Goal: Task Accomplishment & Management: Use online tool/utility

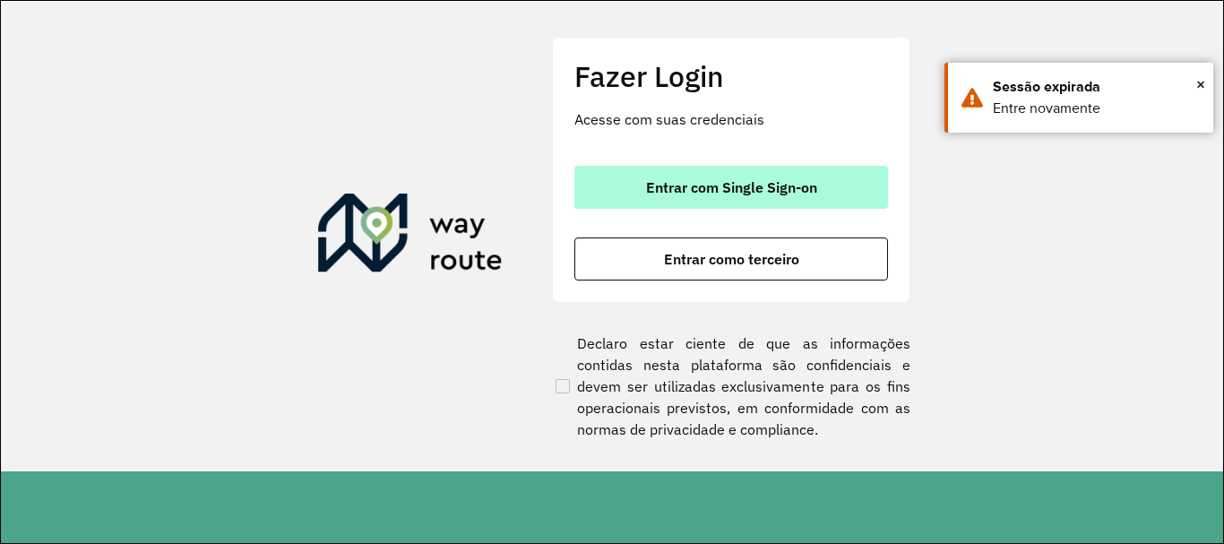
click at [662, 181] on span "Entrar com Single Sign-on" at bounding box center [731, 187] width 171 height 14
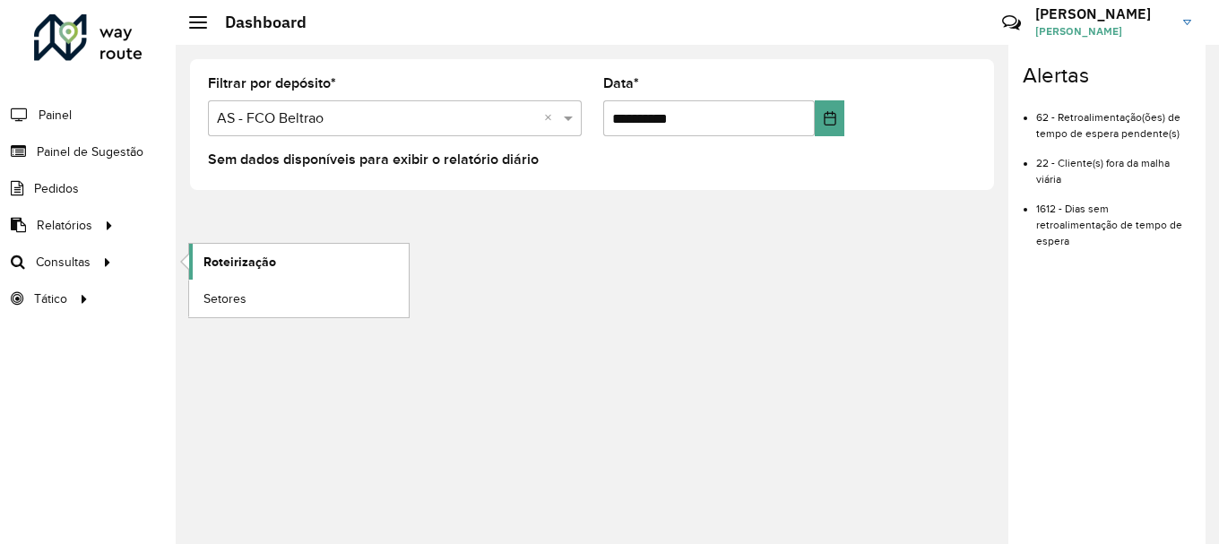
click at [249, 258] on span "Roteirização" at bounding box center [239, 262] width 73 height 19
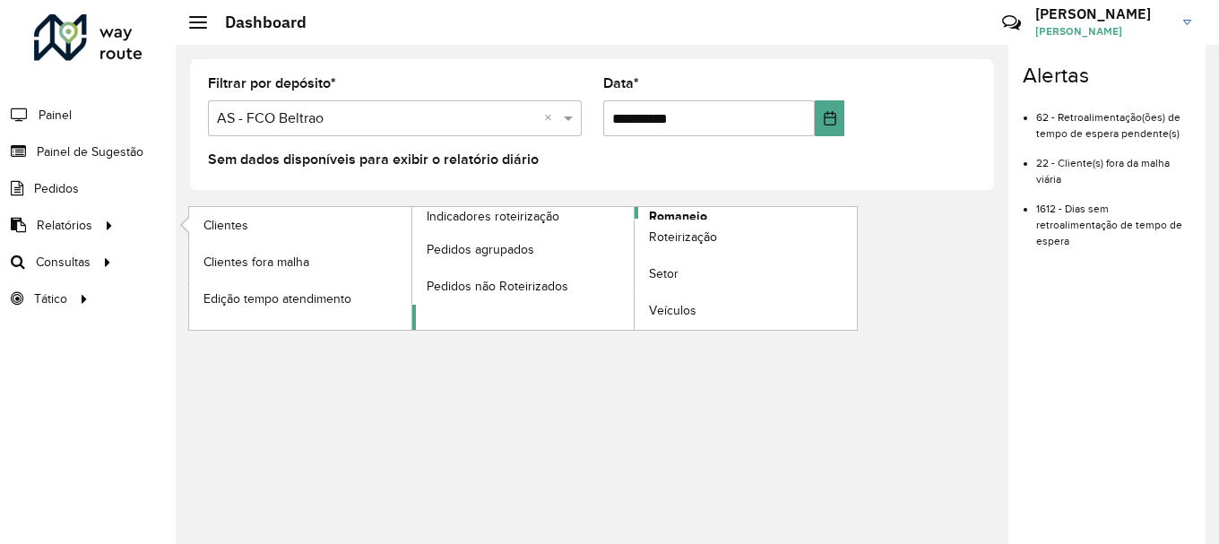
click at [690, 213] on span "Romaneio" at bounding box center [678, 216] width 58 height 19
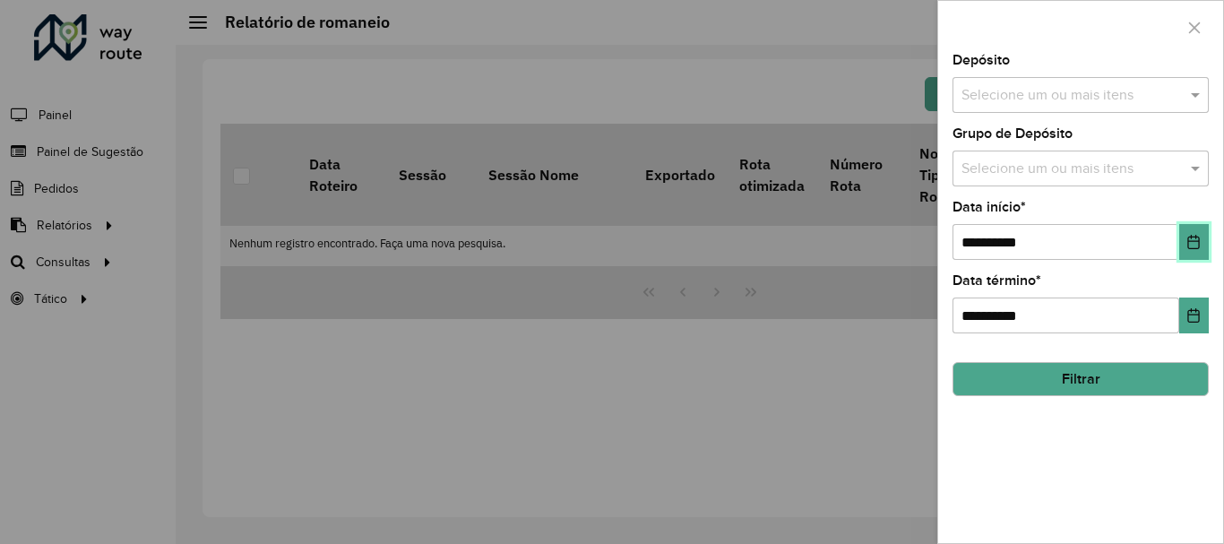
click at [1194, 242] on icon "Choose Date" at bounding box center [1194, 242] width 12 height 14
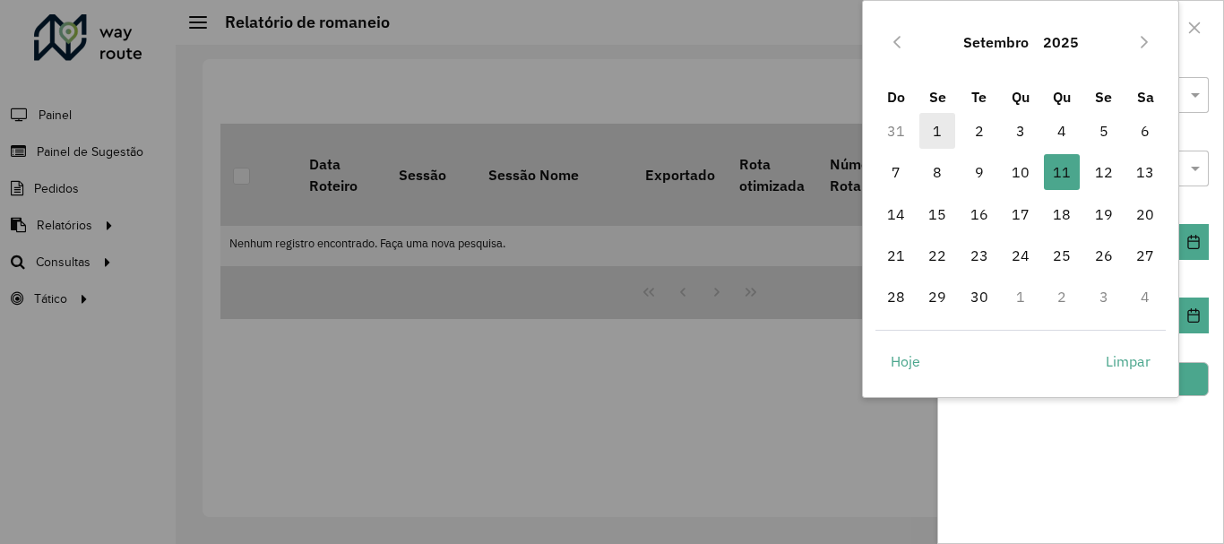
click at [936, 139] on span "1" at bounding box center [937, 131] width 36 height 36
type input "**********"
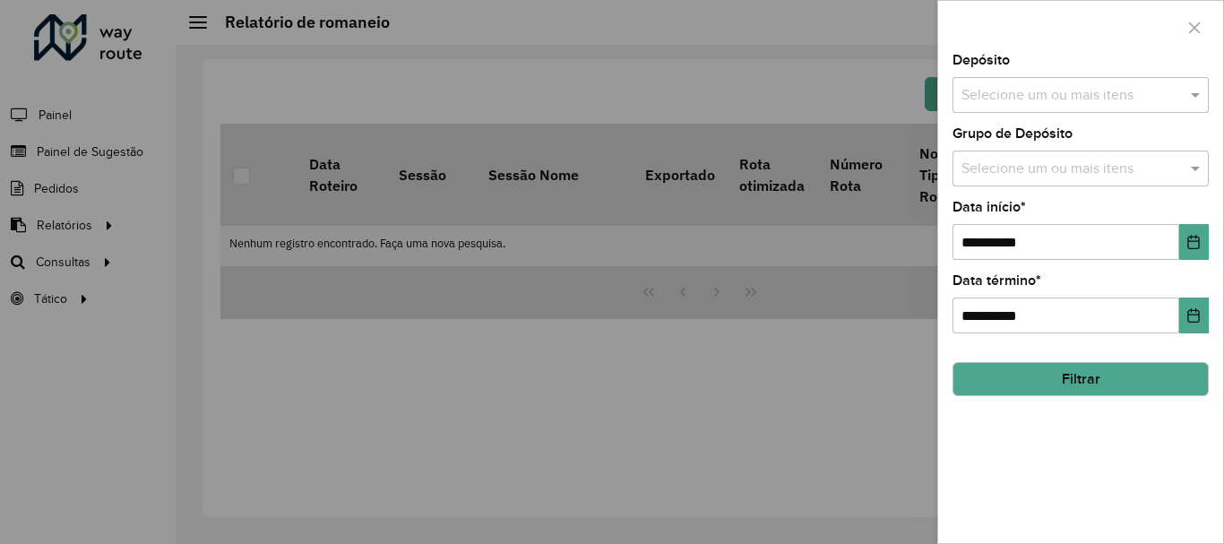
click at [1144, 366] on button "Filtrar" at bounding box center [1081, 379] width 256 height 34
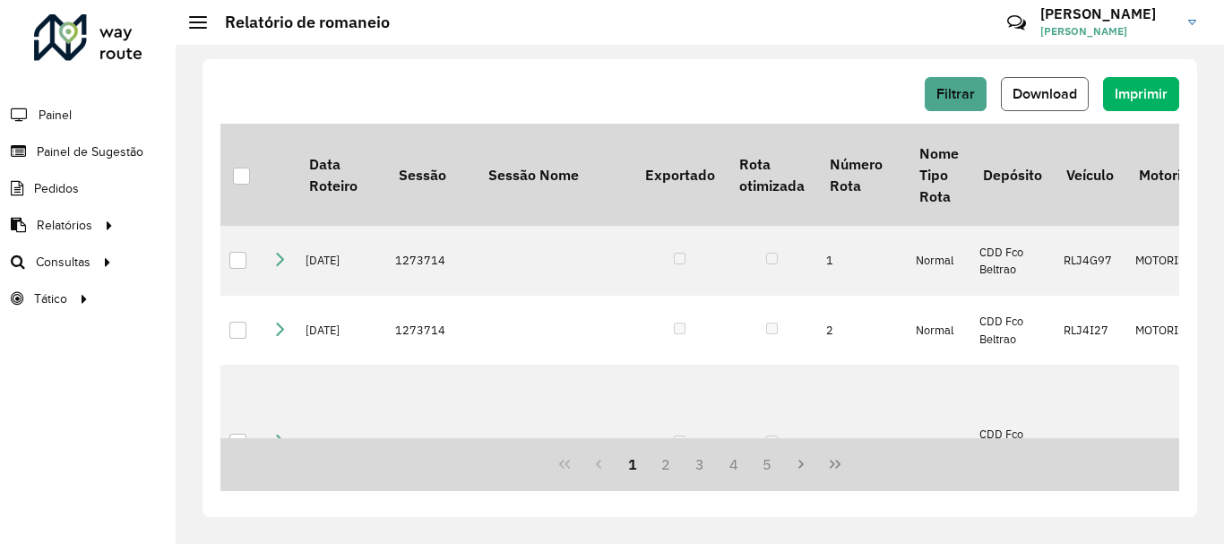
click at [1022, 95] on span "Download" at bounding box center [1045, 93] width 65 height 15
click at [476, 490] on div "1 2 3 4 5" at bounding box center [699, 464] width 959 height 53
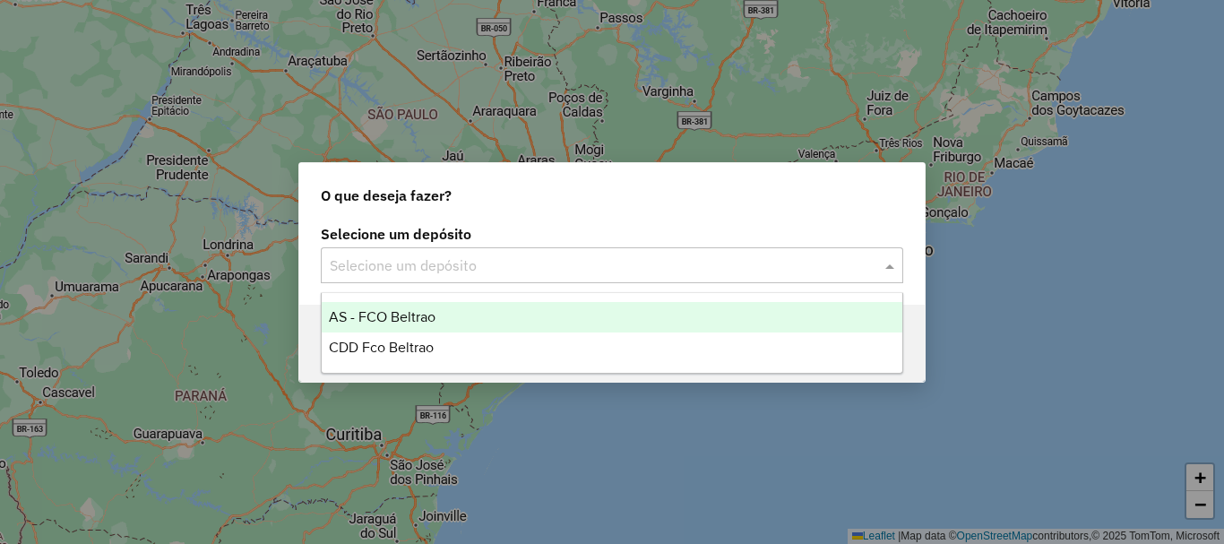
click at [723, 262] on input "text" at bounding box center [594, 266] width 529 height 22
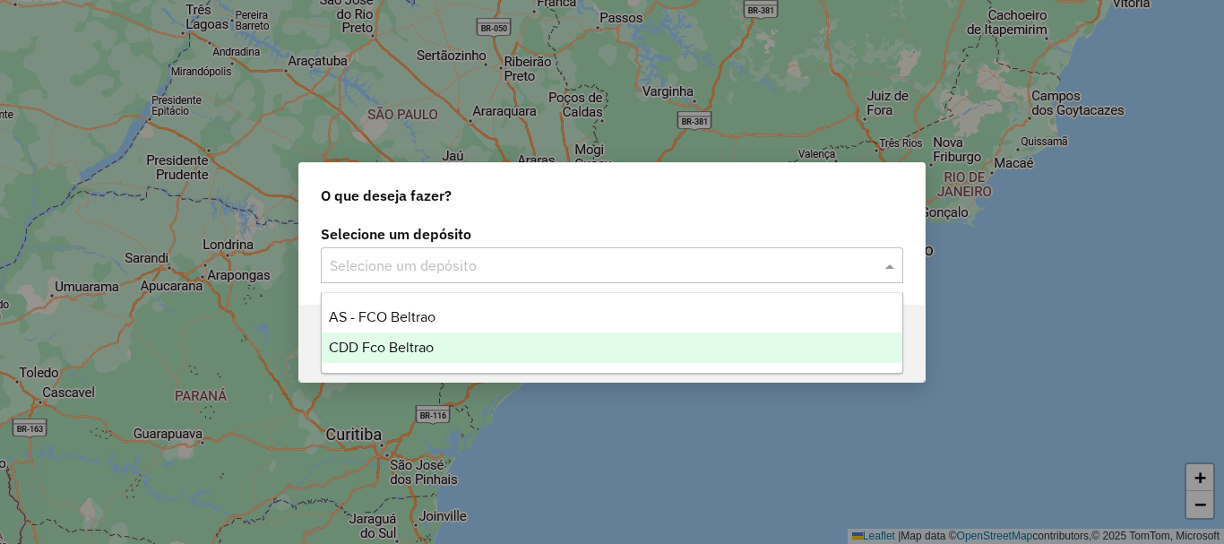
click at [475, 336] on div "CDD Fco Beltrao" at bounding box center [612, 347] width 581 height 30
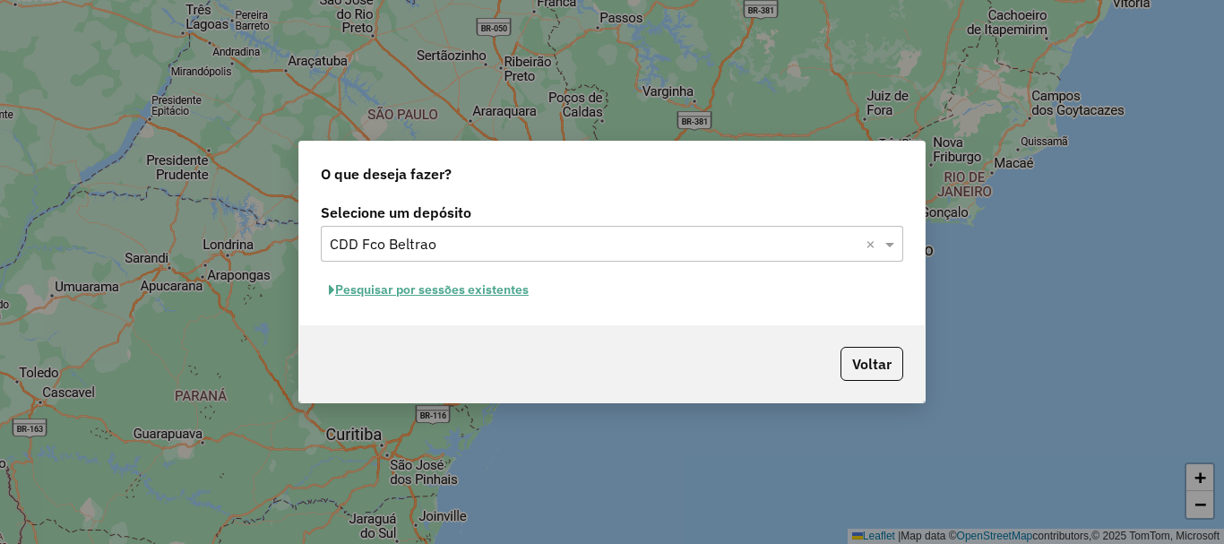
click at [473, 293] on button "Pesquisar por sessões existentes" at bounding box center [429, 290] width 216 height 28
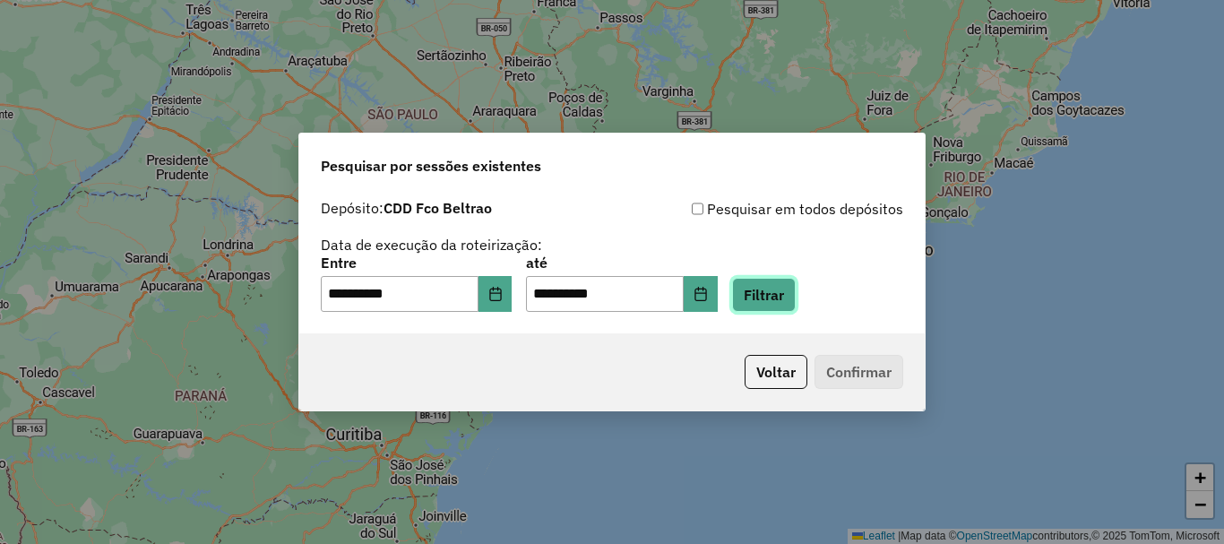
click at [791, 290] on button "Filtrar" at bounding box center [764, 295] width 64 height 34
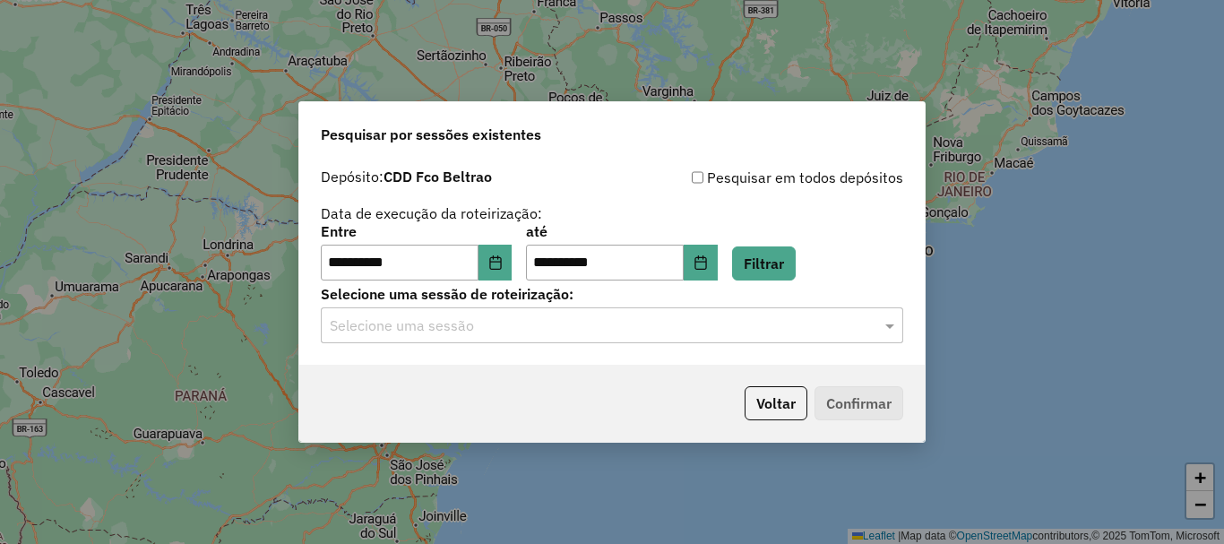
click at [591, 335] on input "text" at bounding box center [594, 326] width 529 height 22
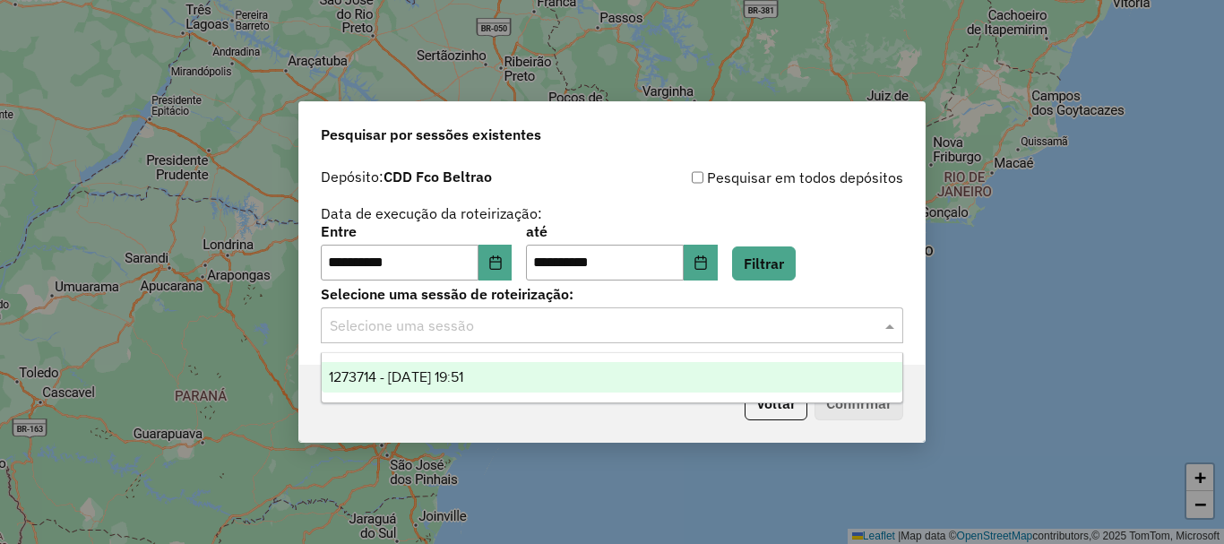
click at [545, 370] on div "1273714 - 11/09/2025 19:51" at bounding box center [612, 377] width 581 height 30
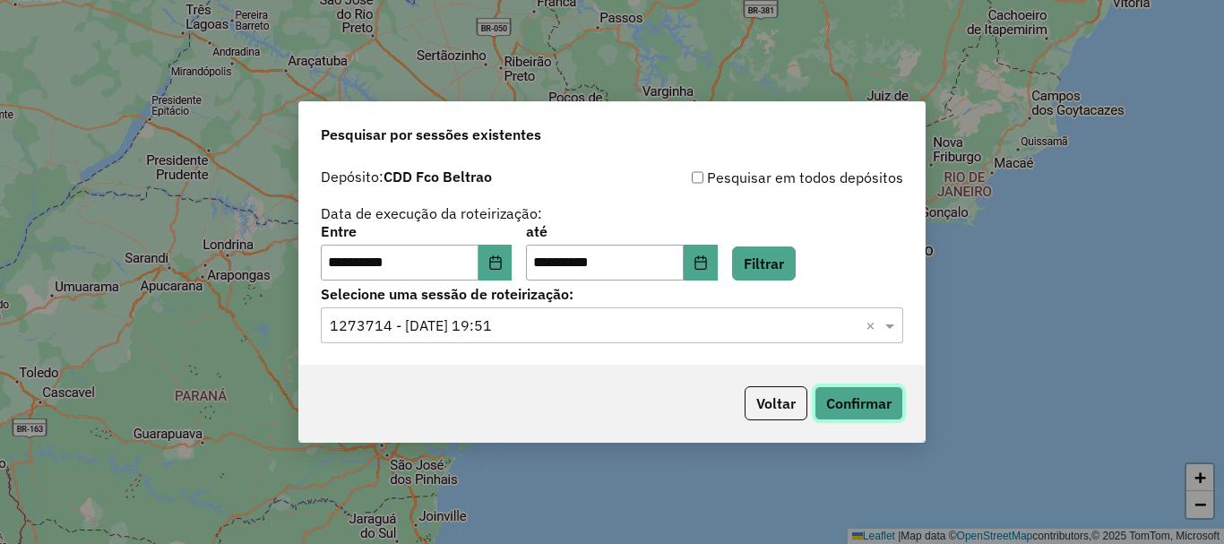
click at [837, 393] on button "Confirmar" at bounding box center [859, 403] width 89 height 34
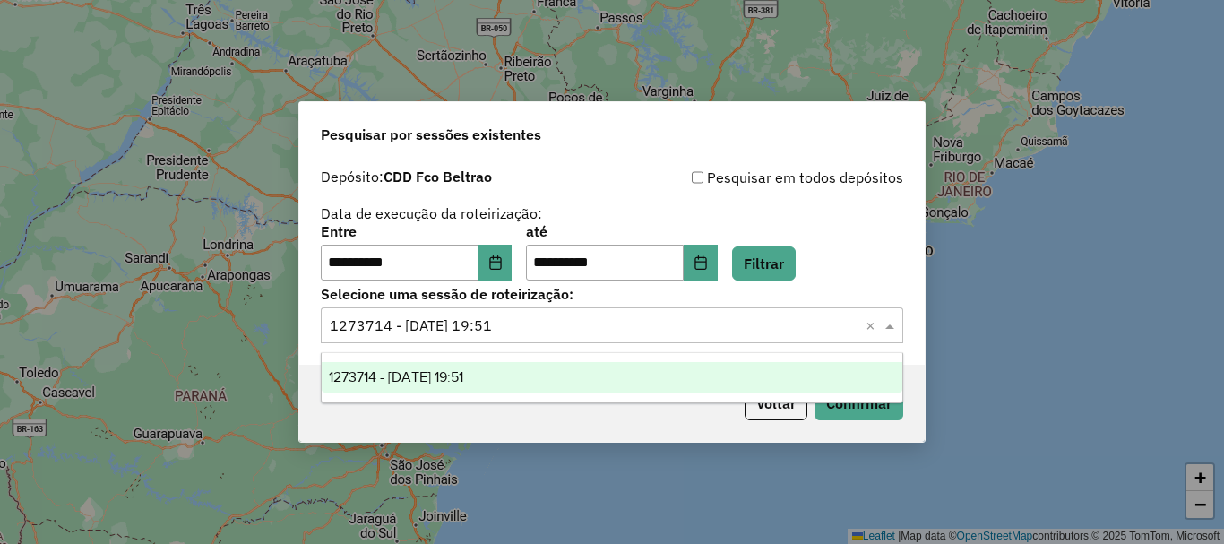
click at [639, 318] on input "text" at bounding box center [594, 326] width 529 height 22
click at [635, 324] on input "text" at bounding box center [594, 326] width 529 height 22
click at [794, 186] on div "Pesquisar em todos depósitos" at bounding box center [757, 178] width 291 height 22
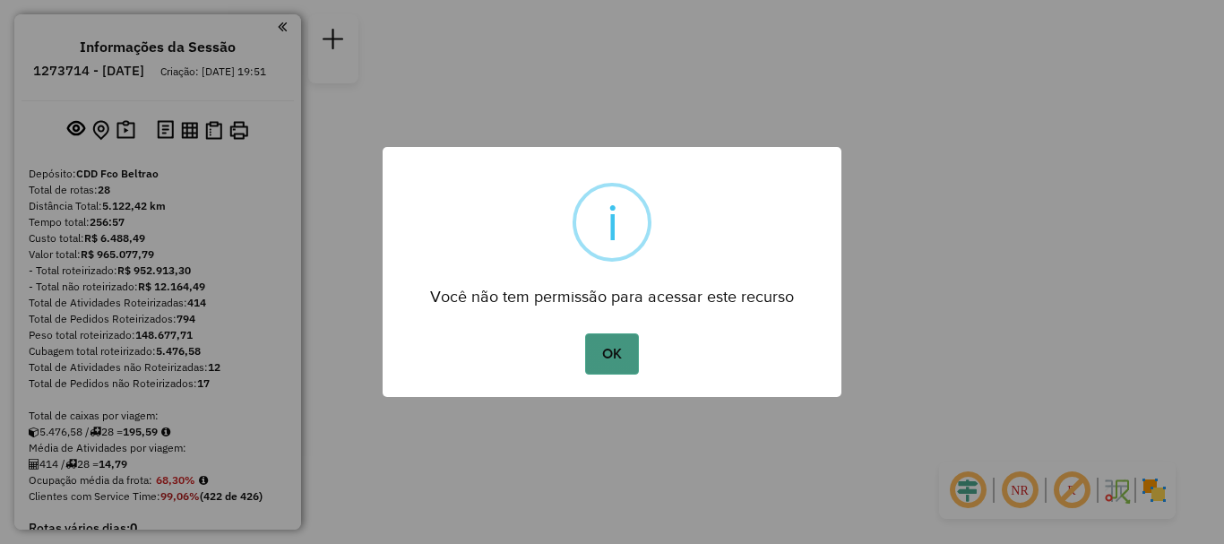
click at [606, 352] on button "OK" at bounding box center [611, 353] width 53 height 41
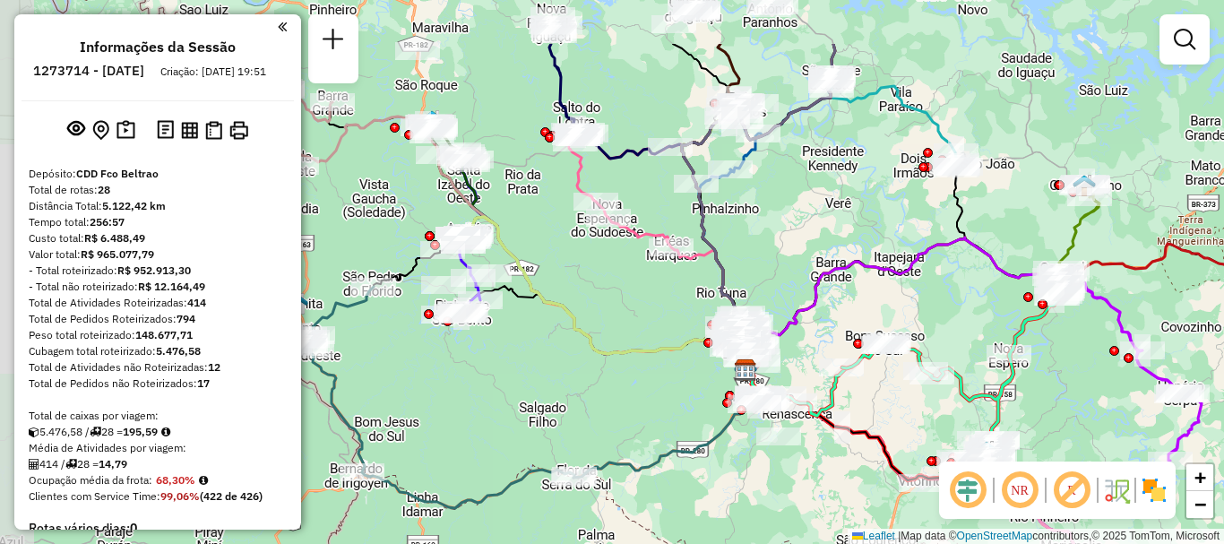
drag, startPoint x: 772, startPoint y: 185, endPoint x: 902, endPoint y: 277, distance: 159.4
click at [902, 277] on icon at bounding box center [961, 315] width 431 height 157
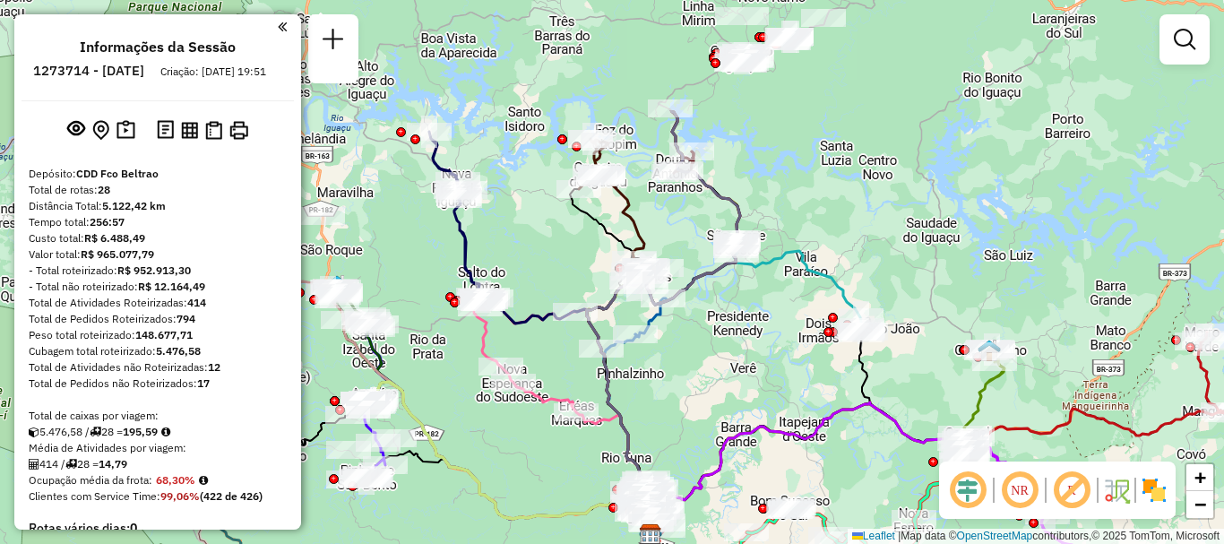
drag, startPoint x: 457, startPoint y: 184, endPoint x: 318, endPoint y: 338, distance: 207.5
click at [321, 329] on div at bounding box center [343, 320] width 45 height 18
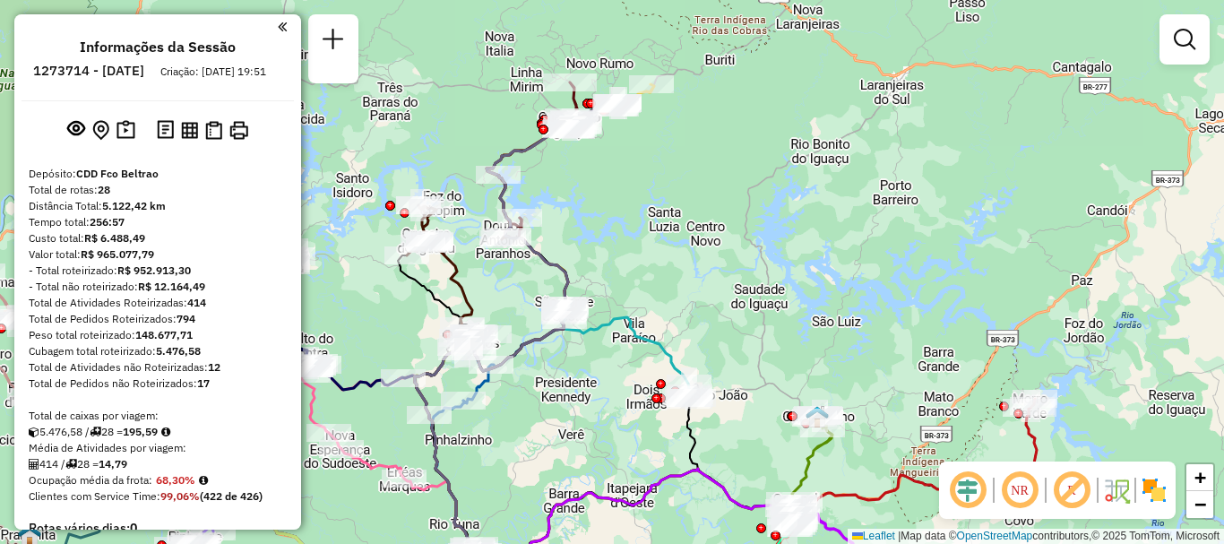
drag, startPoint x: 816, startPoint y: 201, endPoint x: 649, endPoint y: 258, distance: 177.1
click at [649, 258] on div "Janela de atendimento Grade de atendimento Capacidade Transportadoras Veículos …" at bounding box center [612, 272] width 1224 height 544
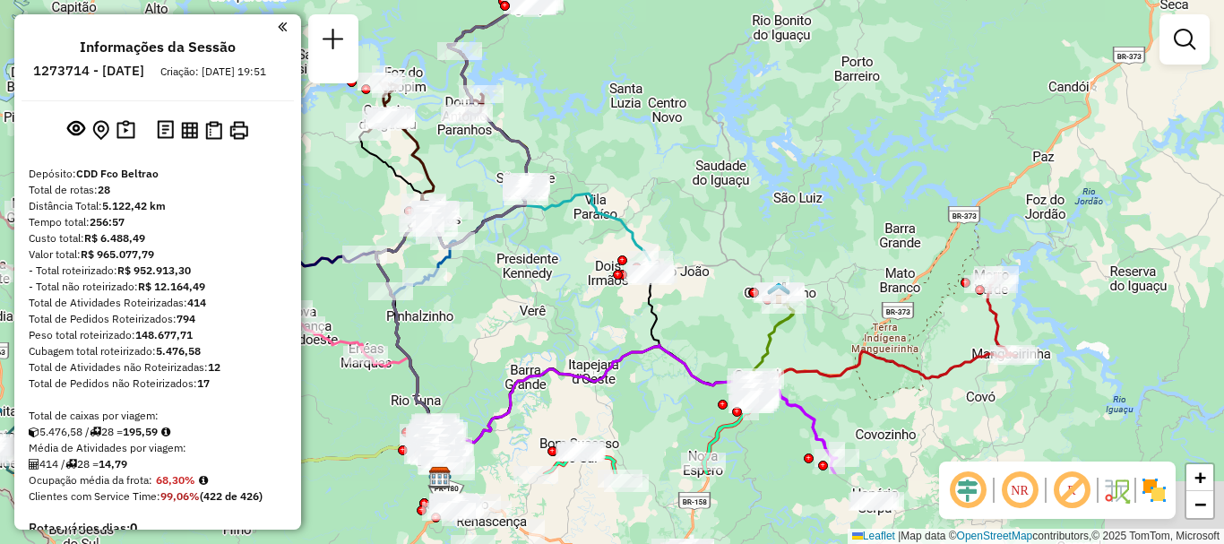
drag, startPoint x: 736, startPoint y: 214, endPoint x: 693, endPoint y: 52, distance: 167.8
click at [693, 53] on div "Janela de atendimento Grade de atendimento Capacidade Transportadoras Veículos …" at bounding box center [612, 272] width 1224 height 544
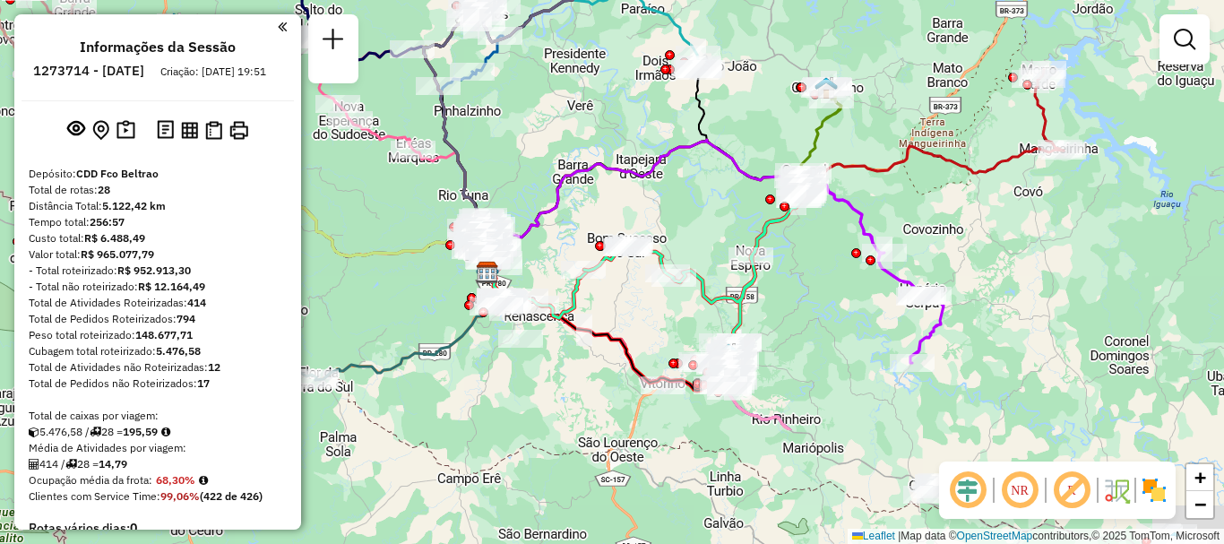
drag, startPoint x: 819, startPoint y: 193, endPoint x: 871, endPoint y: 50, distance: 151.7
click at [871, 50] on div "Janela de atendimento Grade de atendimento Capacidade Transportadoras Veículos …" at bounding box center [612, 272] width 1224 height 544
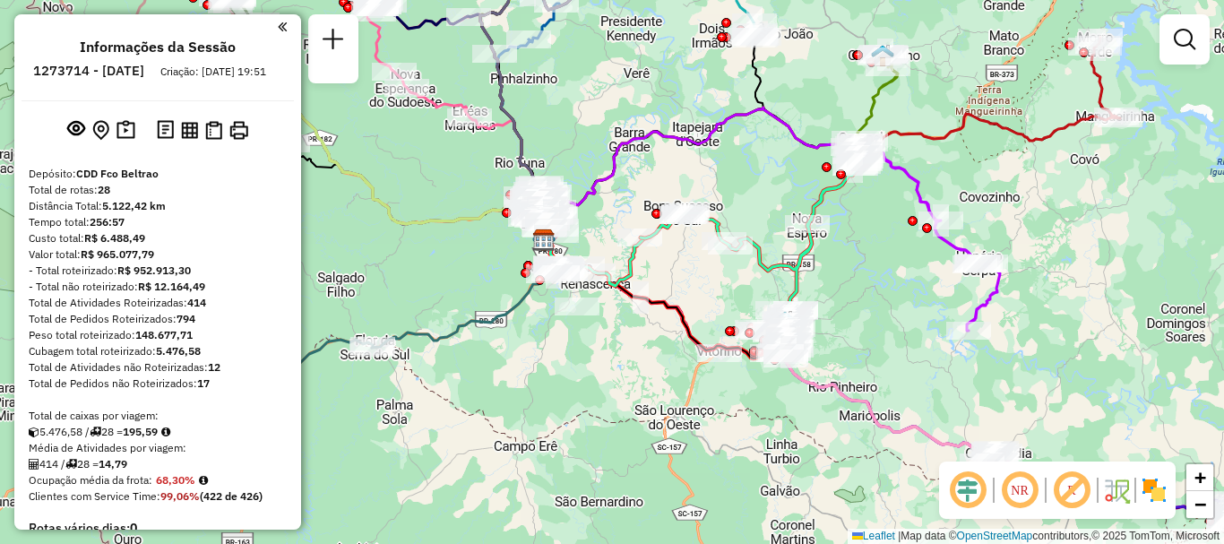
drag, startPoint x: 725, startPoint y: 233, endPoint x: 802, endPoint y: 188, distance: 89.1
click at [802, 188] on div "Janela de atendimento Grade de atendimento Capacidade Transportadoras Veículos …" at bounding box center [612, 272] width 1224 height 544
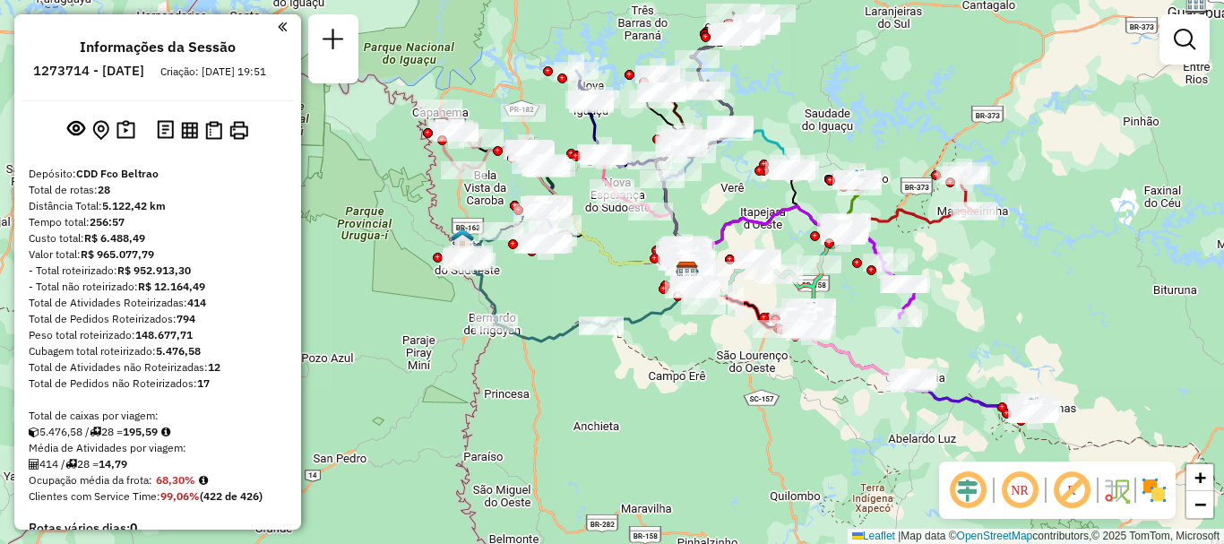
drag, startPoint x: 608, startPoint y: 238, endPoint x: 633, endPoint y: 296, distance: 62.6
click at [634, 296] on div "Janela de atendimento Grade de atendimento Capacidade Transportadoras Veículos …" at bounding box center [612, 272] width 1224 height 544
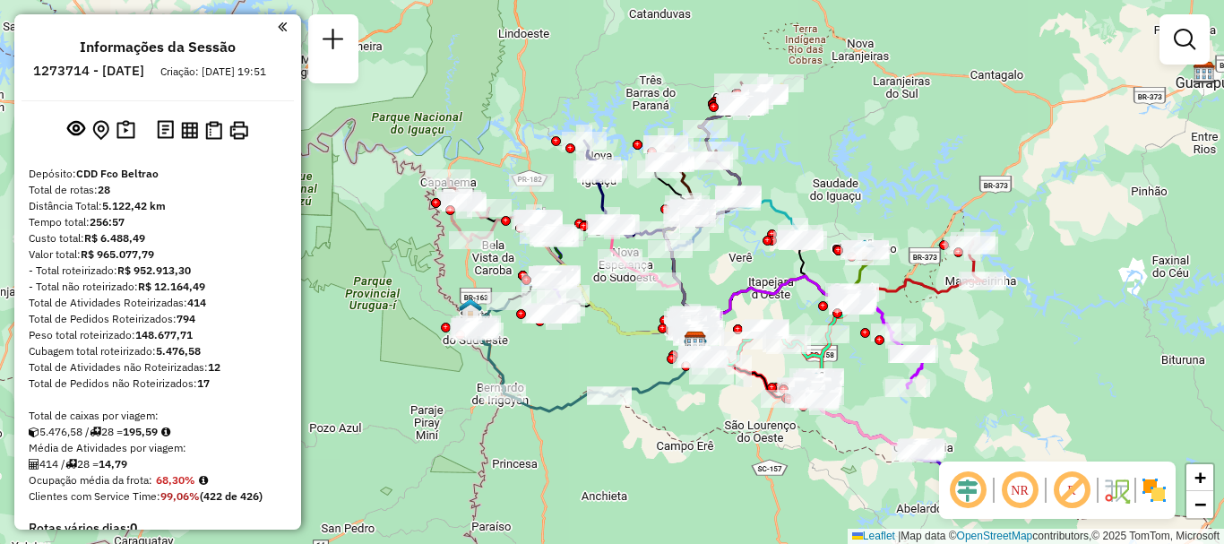
drag, startPoint x: 905, startPoint y: 151, endPoint x: 908, endPoint y: 184, distance: 32.4
click at [908, 184] on div "Janela de atendimento Grade de atendimento Capacidade Transportadoras Veículos …" at bounding box center [612, 272] width 1224 height 544
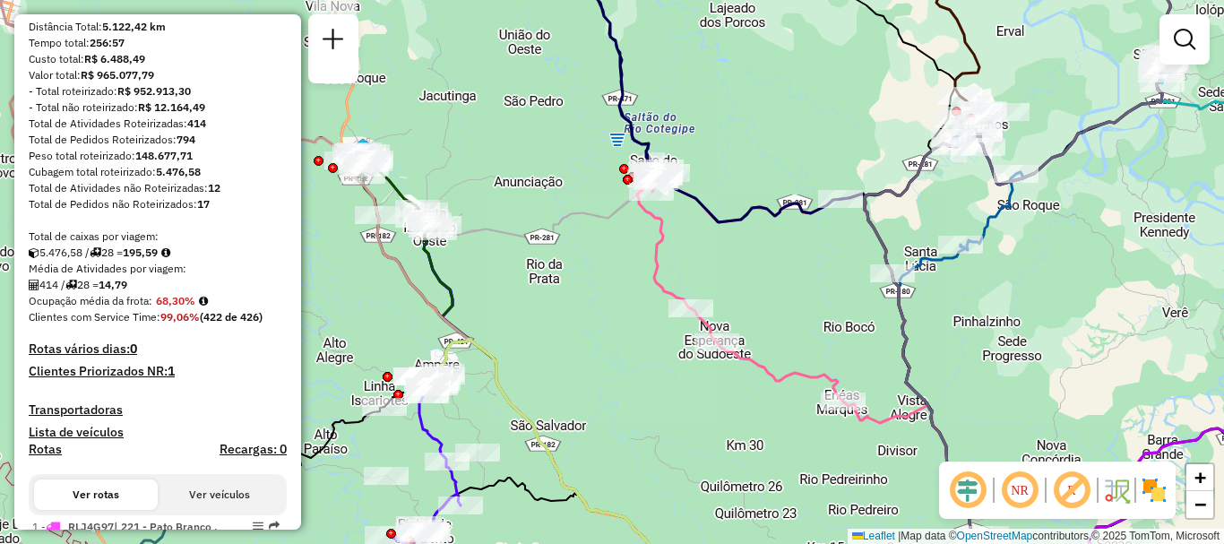
drag, startPoint x: 548, startPoint y: 202, endPoint x: 575, endPoint y: 269, distance: 72.4
click at [575, 269] on div "Janela de atendimento Grade de atendimento Capacidade Transportadoras Veículos …" at bounding box center [612, 272] width 1224 height 544
